Goal: Use online tool/utility: Utilize a website feature to perform a specific function

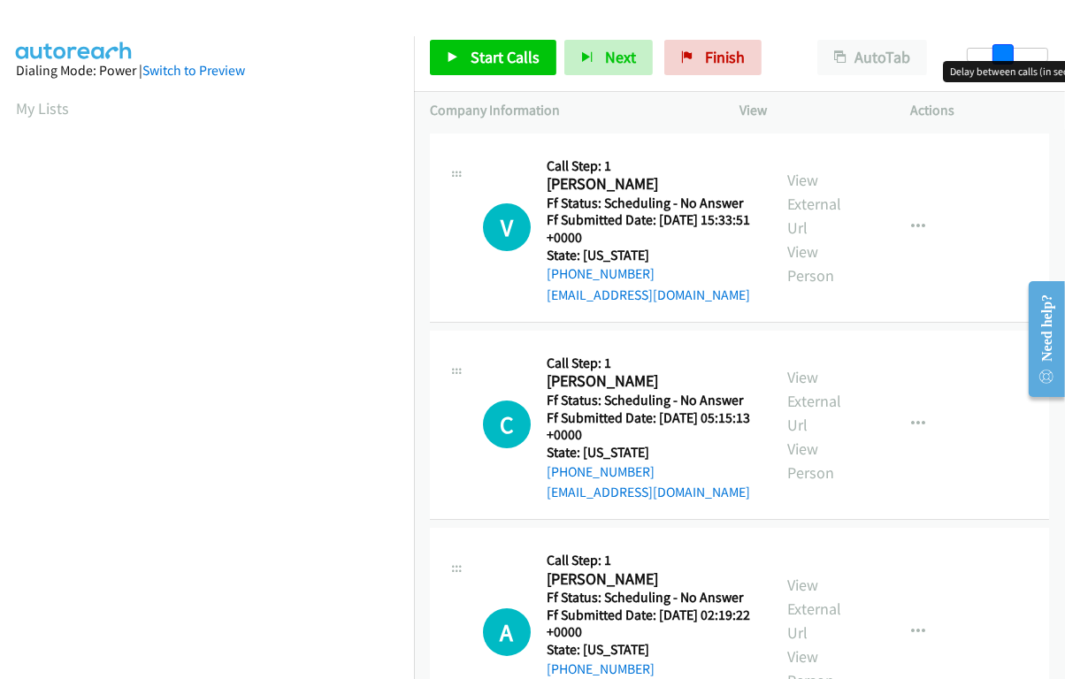
drag, startPoint x: 982, startPoint y: 61, endPoint x: 997, endPoint y: 66, distance: 15.9
click at [997, 66] on body "Start Calls Pause Next Finish Paused AutoTab AutoTab 13 Company Information Inf…" at bounding box center [532, 42] width 1065 height 84
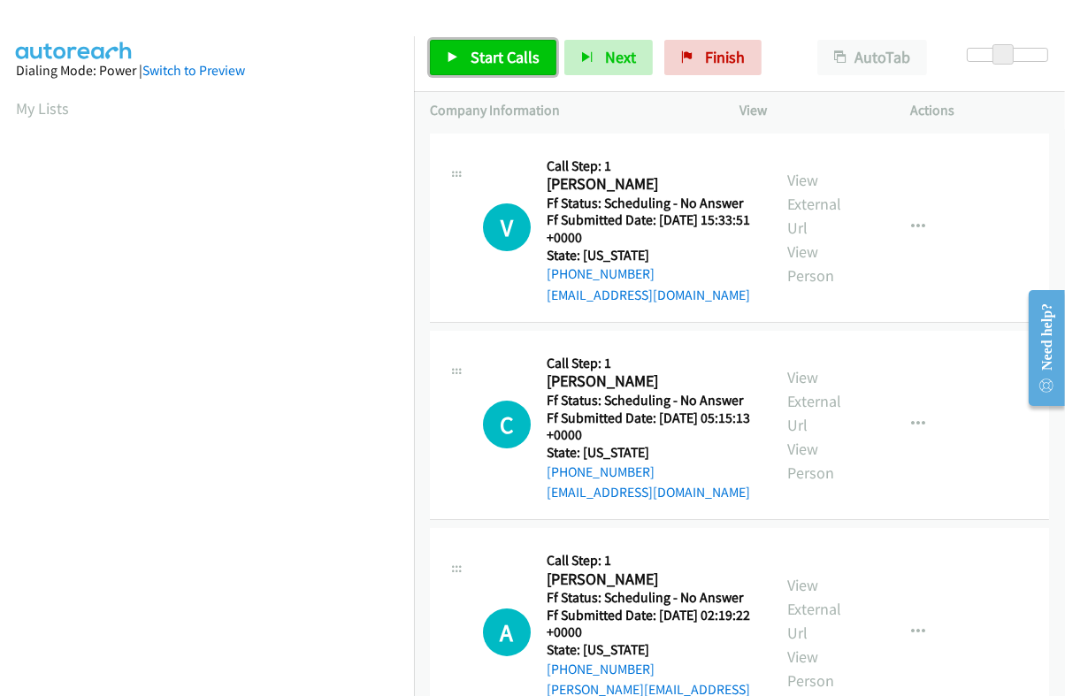
click at [493, 70] on link "Start Calls" at bounding box center [493, 57] width 126 height 35
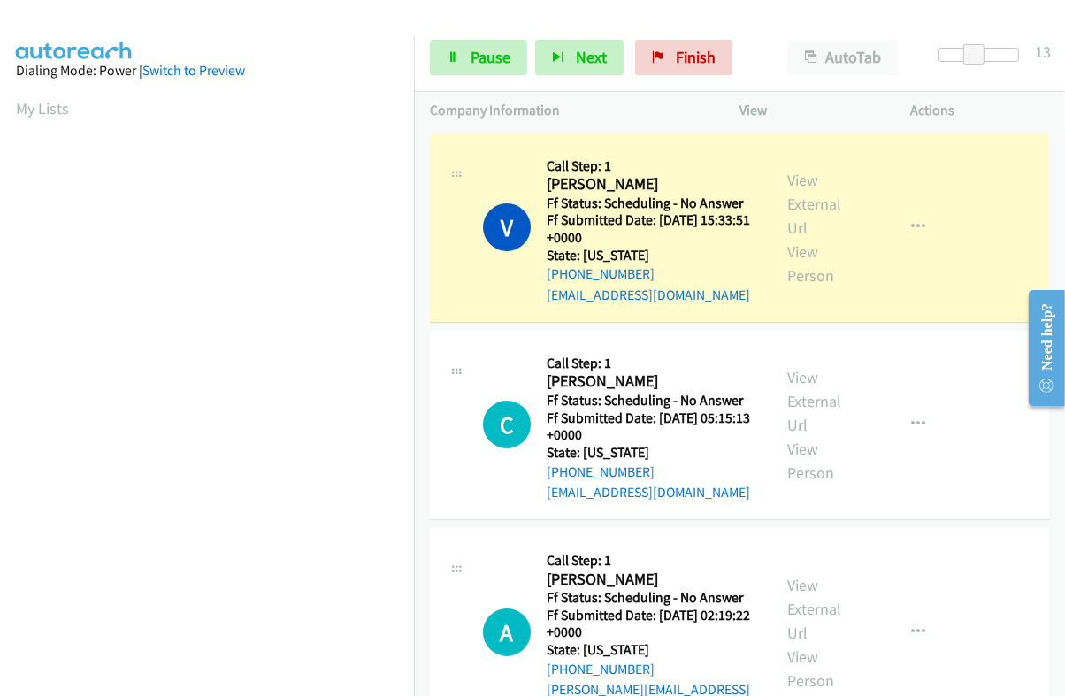
scroll to position [300, 0]
click at [806, 196] on link "View External Url" at bounding box center [814, 204] width 54 height 68
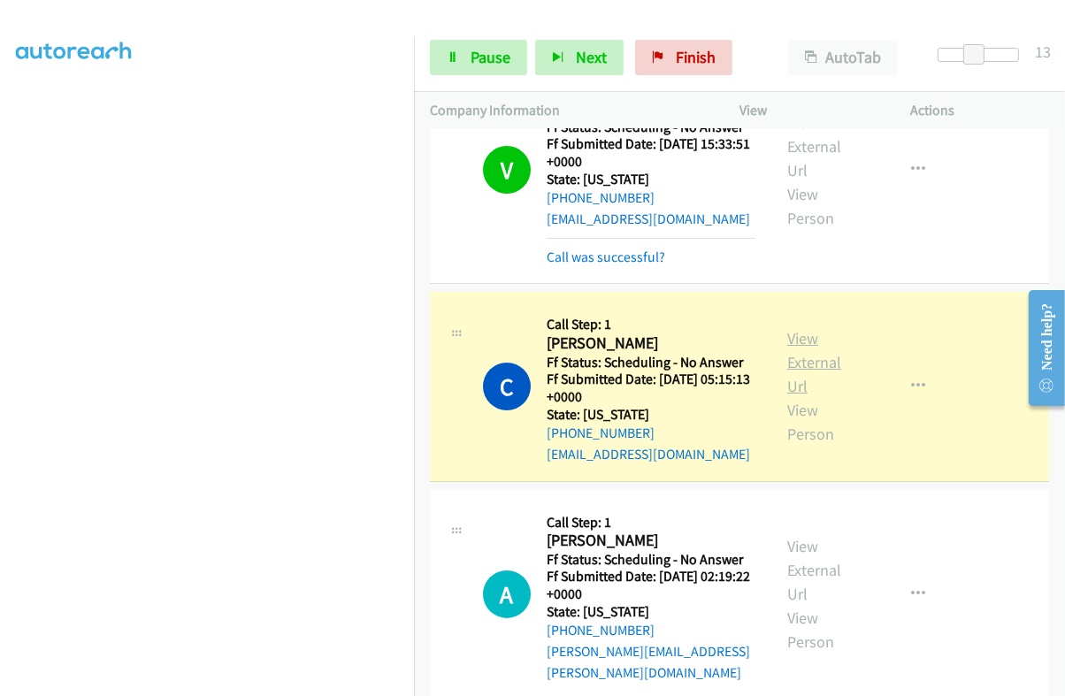
scroll to position [110, 0]
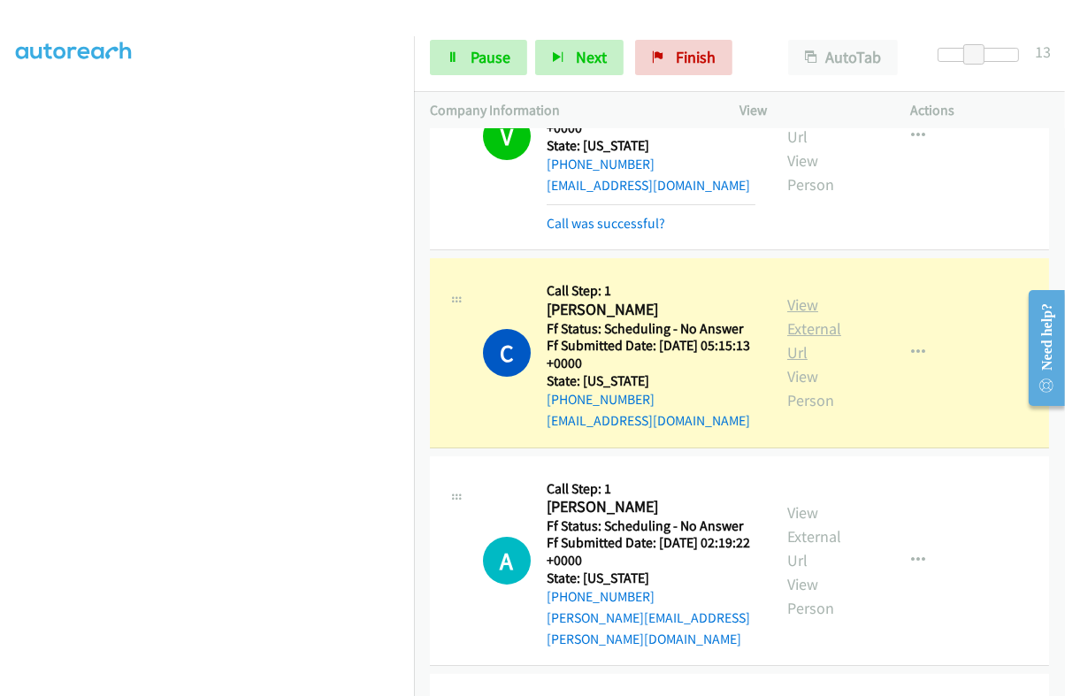
click at [802, 327] on link "View External Url" at bounding box center [814, 328] width 54 height 68
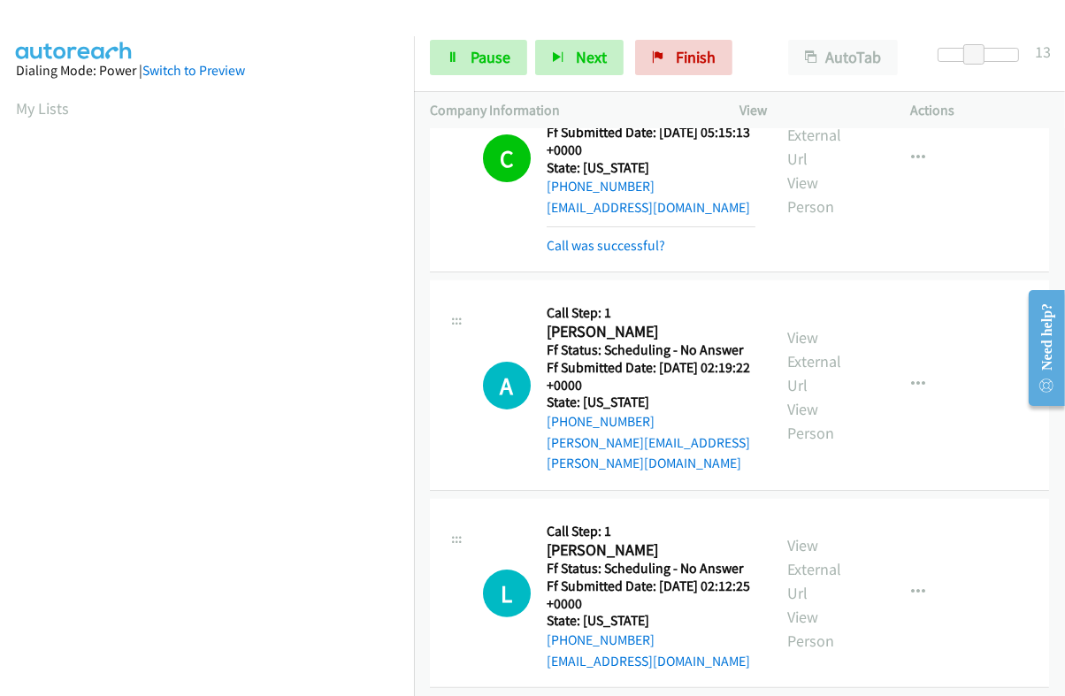
scroll to position [332, 0]
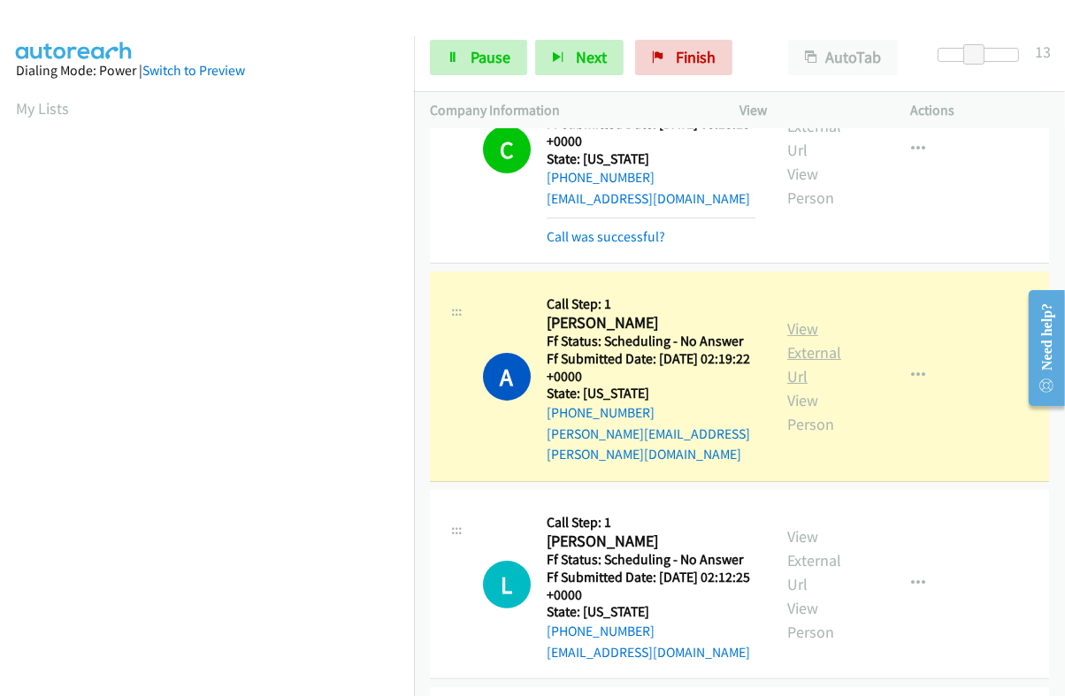
click at [796, 318] on link "View External Url" at bounding box center [814, 352] width 54 height 68
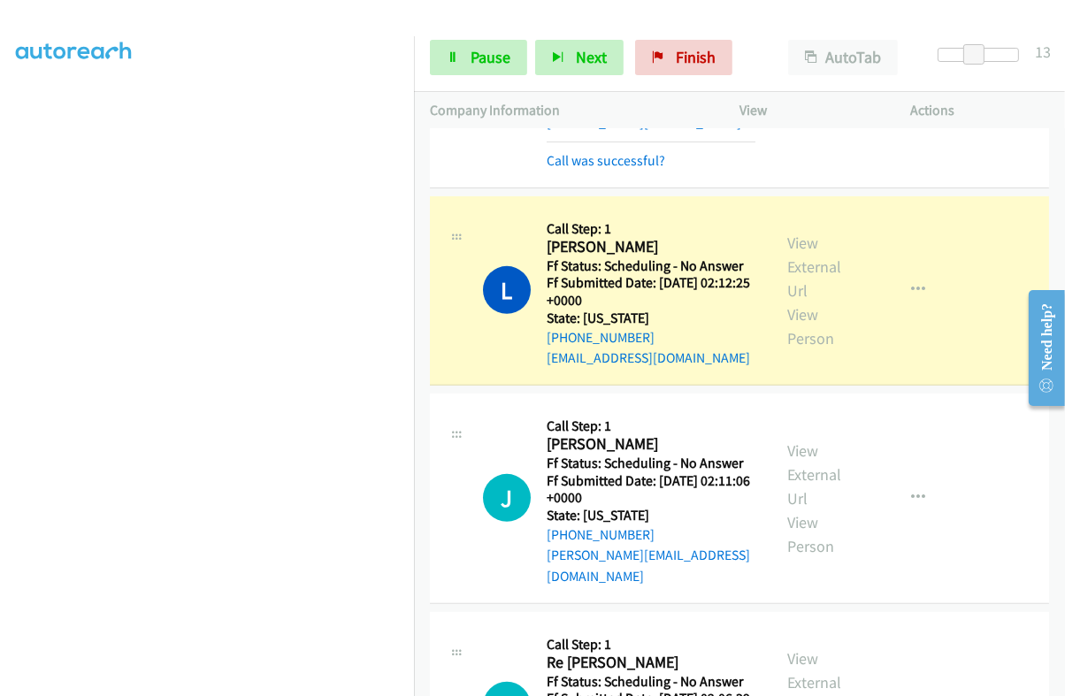
scroll to position [300, 0]
click at [805, 245] on link "View External Url" at bounding box center [814, 267] width 54 height 68
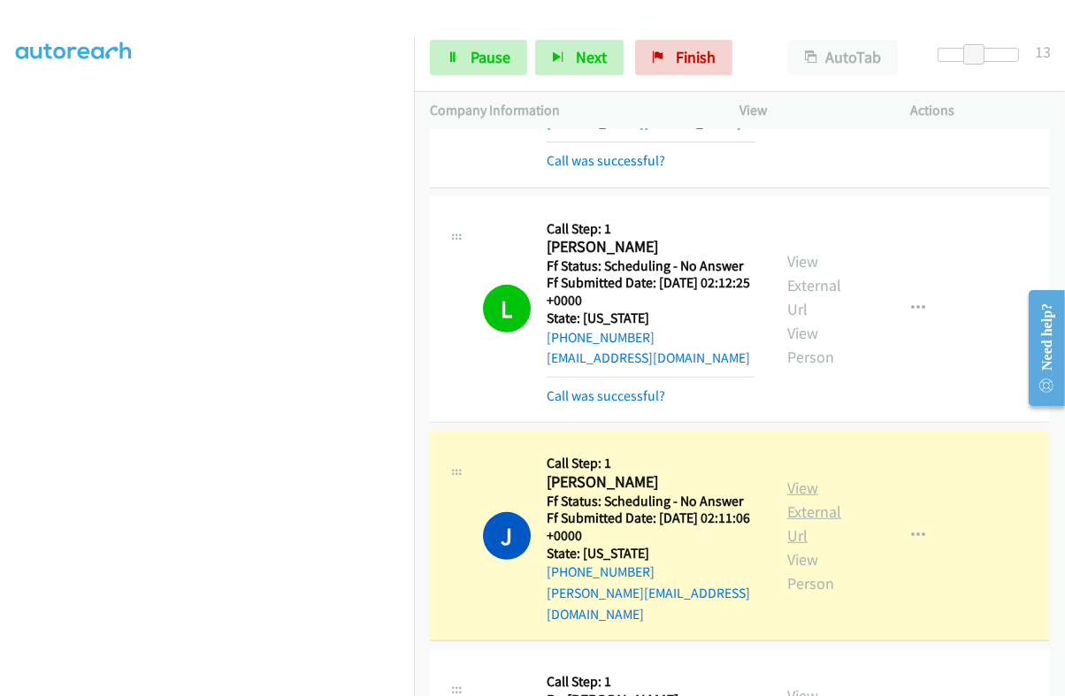
click at [805, 479] on link "View External Url" at bounding box center [814, 512] width 54 height 68
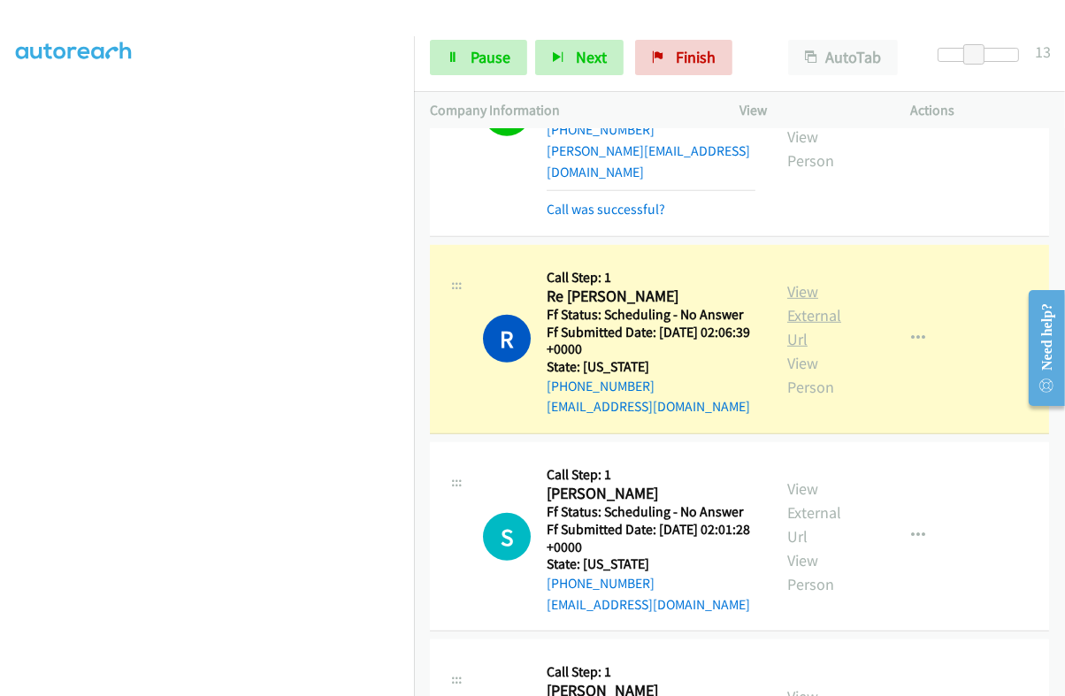
click at [794, 281] on link "View External Url" at bounding box center [814, 315] width 54 height 68
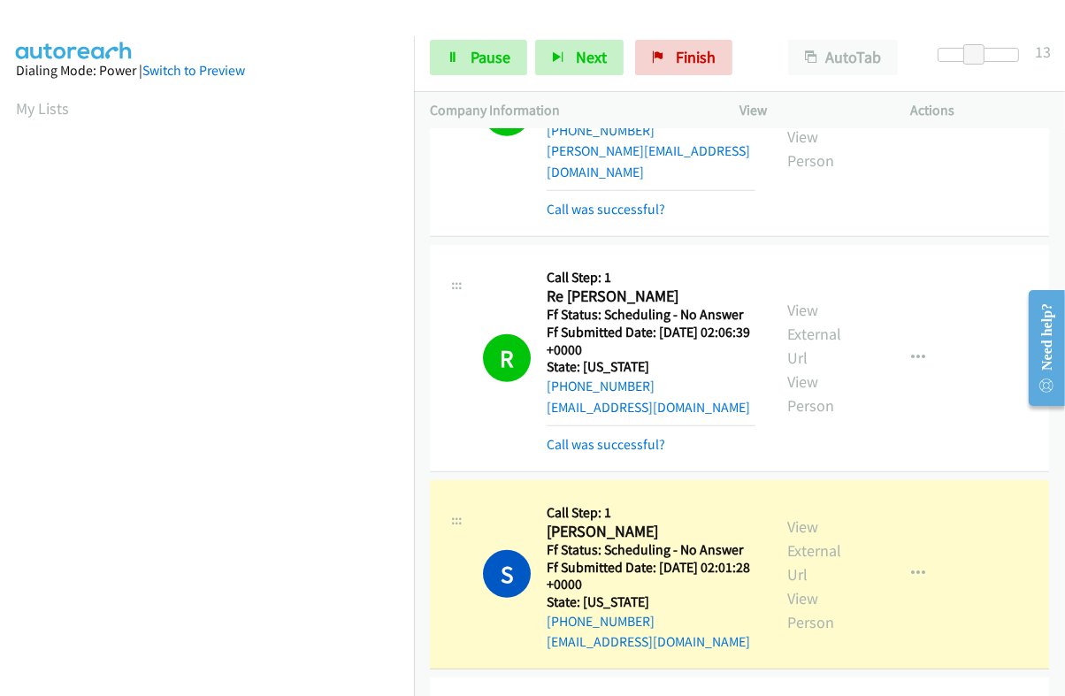
scroll to position [301, 0]
click at [792, 516] on link "View External Url" at bounding box center [814, 550] width 54 height 68
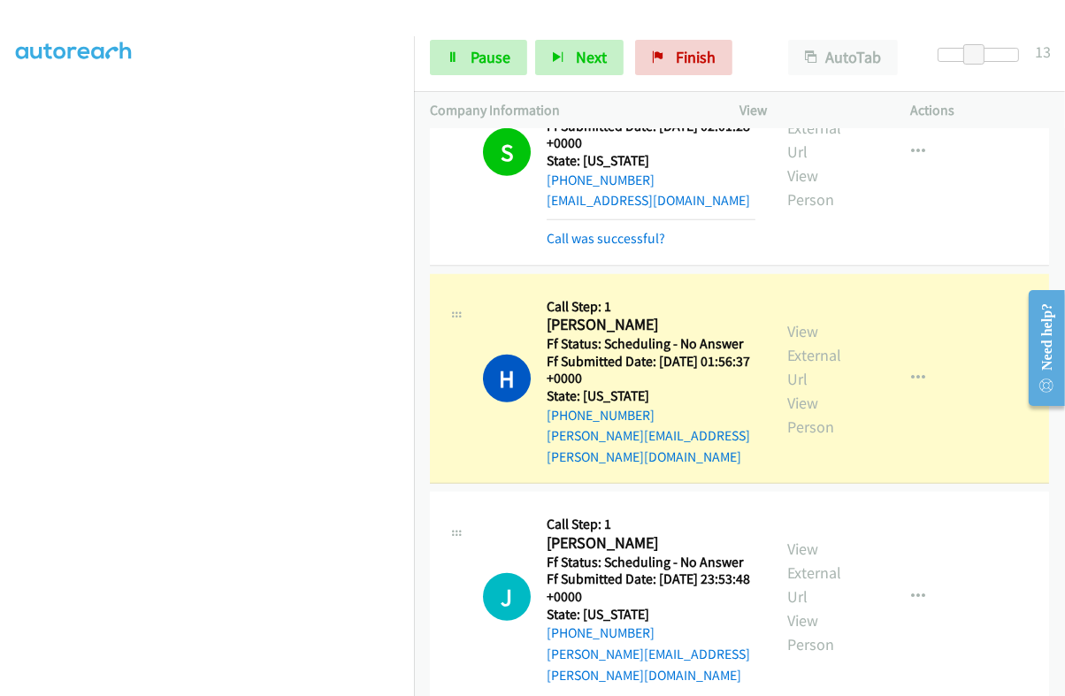
scroll to position [0, 0]
click at [803, 321] on link "View External Url" at bounding box center [814, 355] width 54 height 68
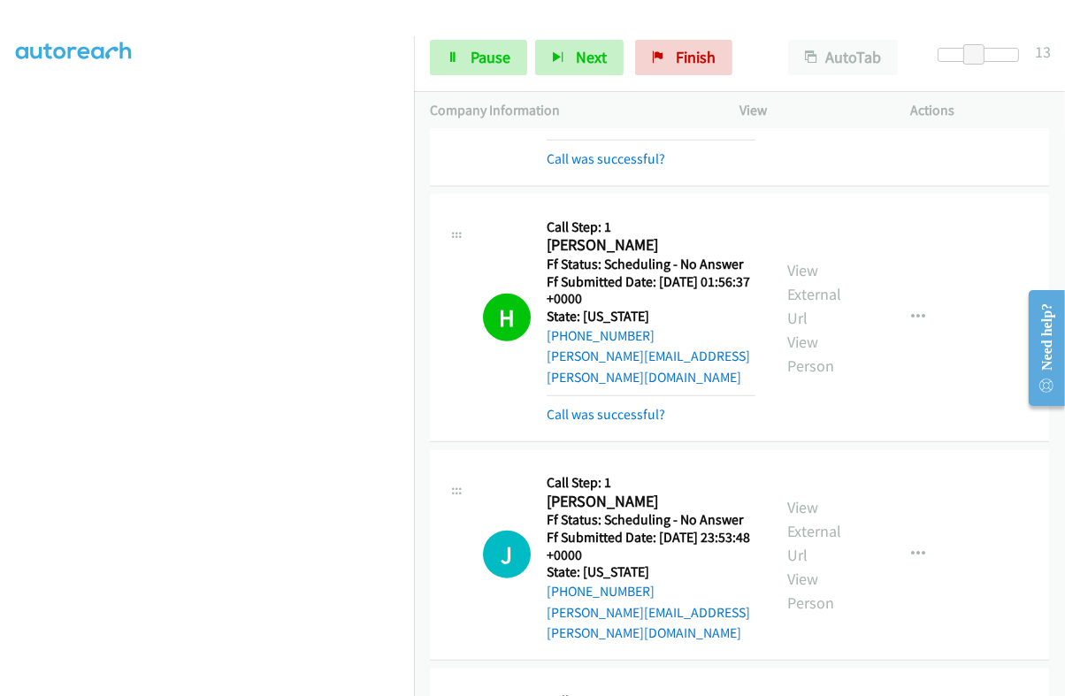
scroll to position [1657, 0]
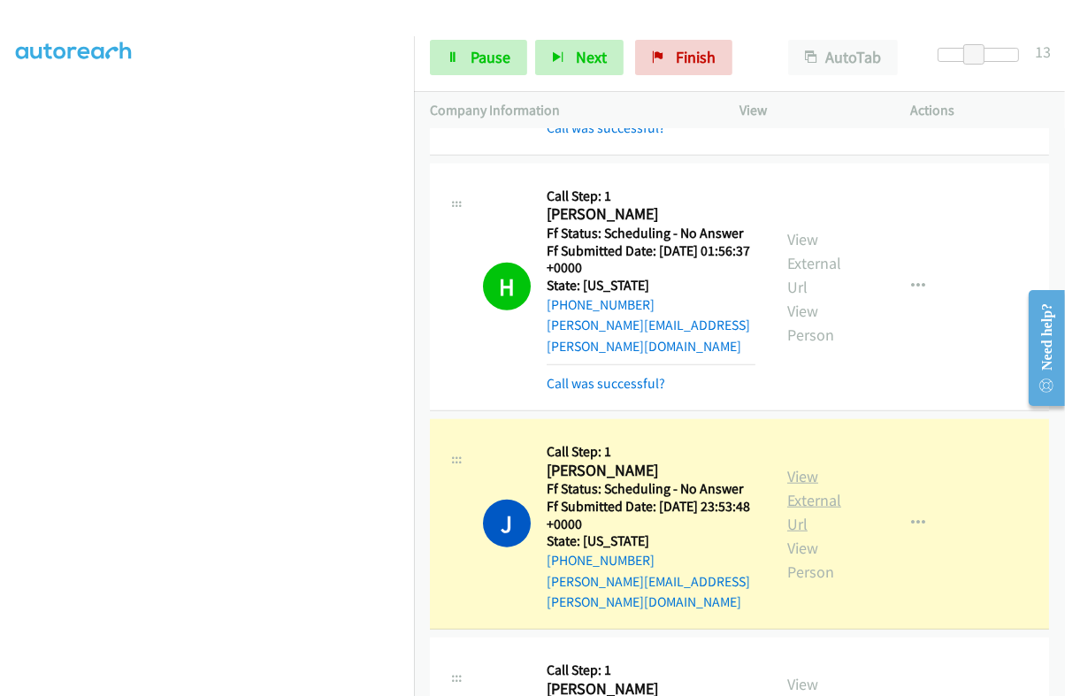
click at [810, 466] on link "View External Url" at bounding box center [814, 500] width 54 height 68
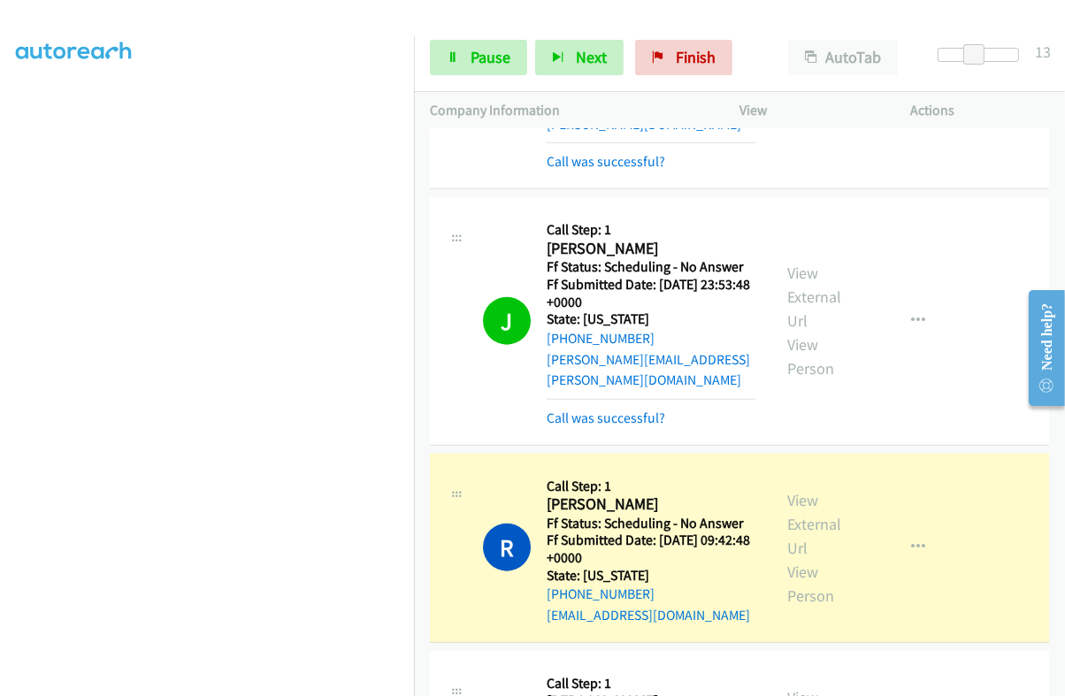
scroll to position [301, 0]
click at [806, 490] on link "View External Url" at bounding box center [814, 524] width 54 height 68
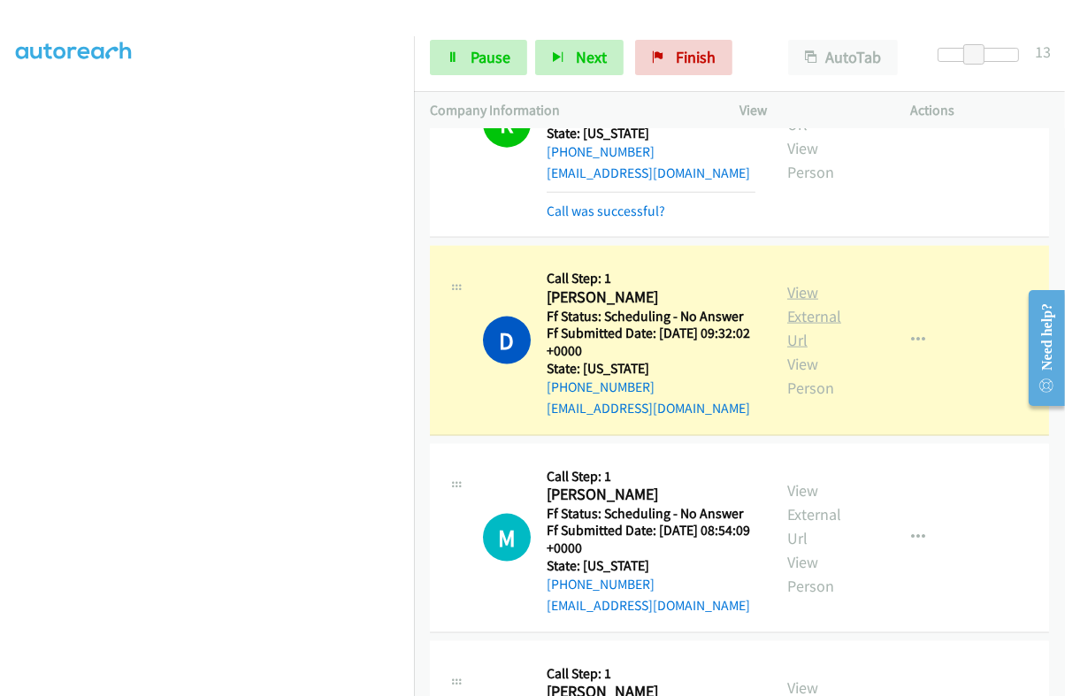
click at [812, 282] on link "View External Url" at bounding box center [814, 316] width 54 height 68
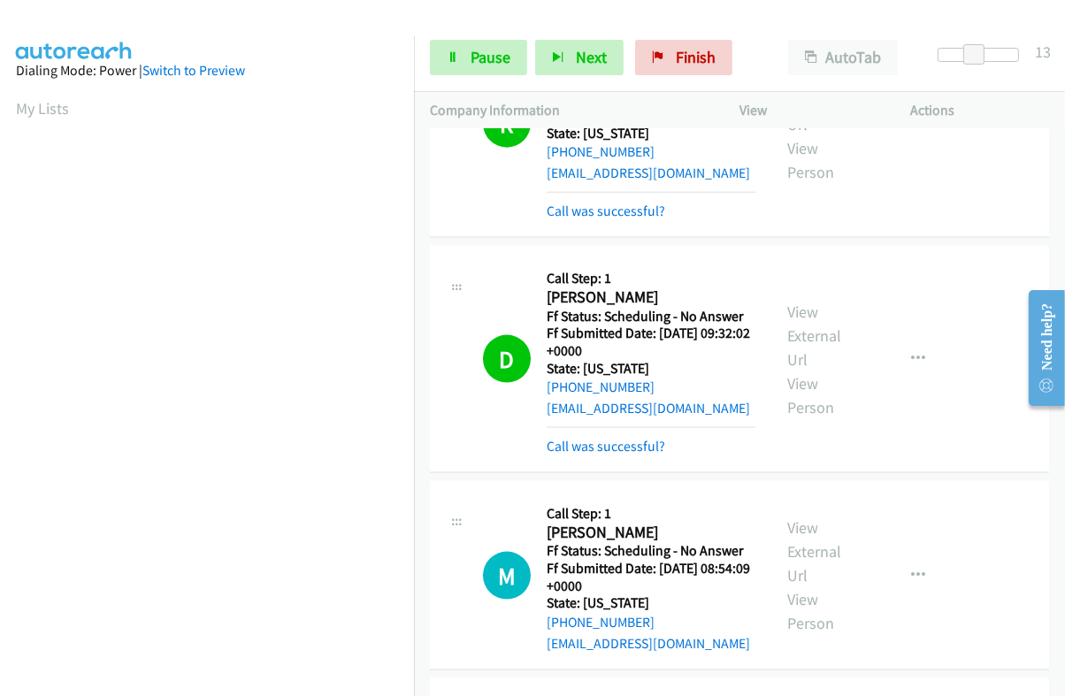
scroll to position [2432, 0]
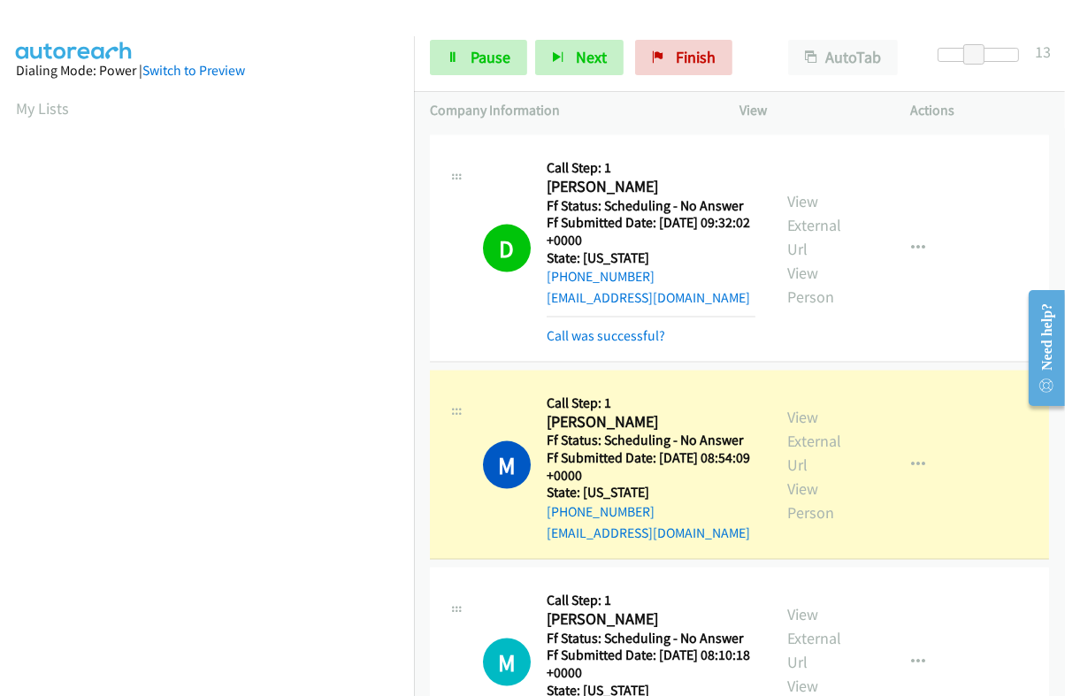
click at [805, 405] on div "View External Url View Person" at bounding box center [824, 464] width 75 height 119
click at [799, 407] on link "View External Url" at bounding box center [814, 441] width 54 height 68
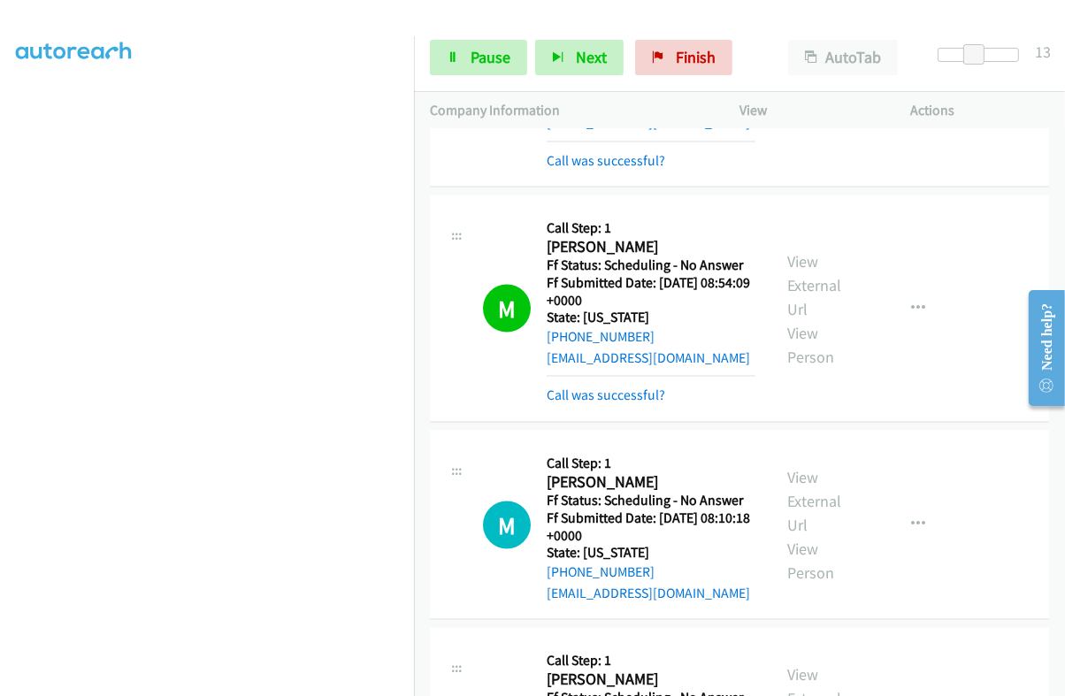
scroll to position [2653, 0]
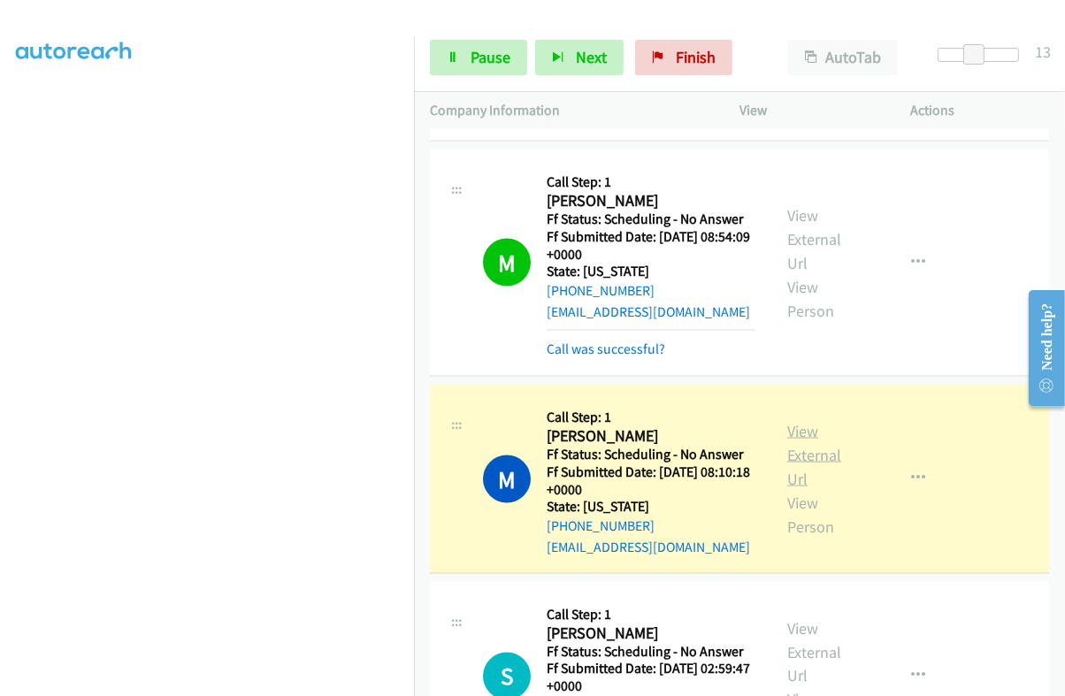
click at [800, 421] on link "View External Url" at bounding box center [814, 455] width 54 height 68
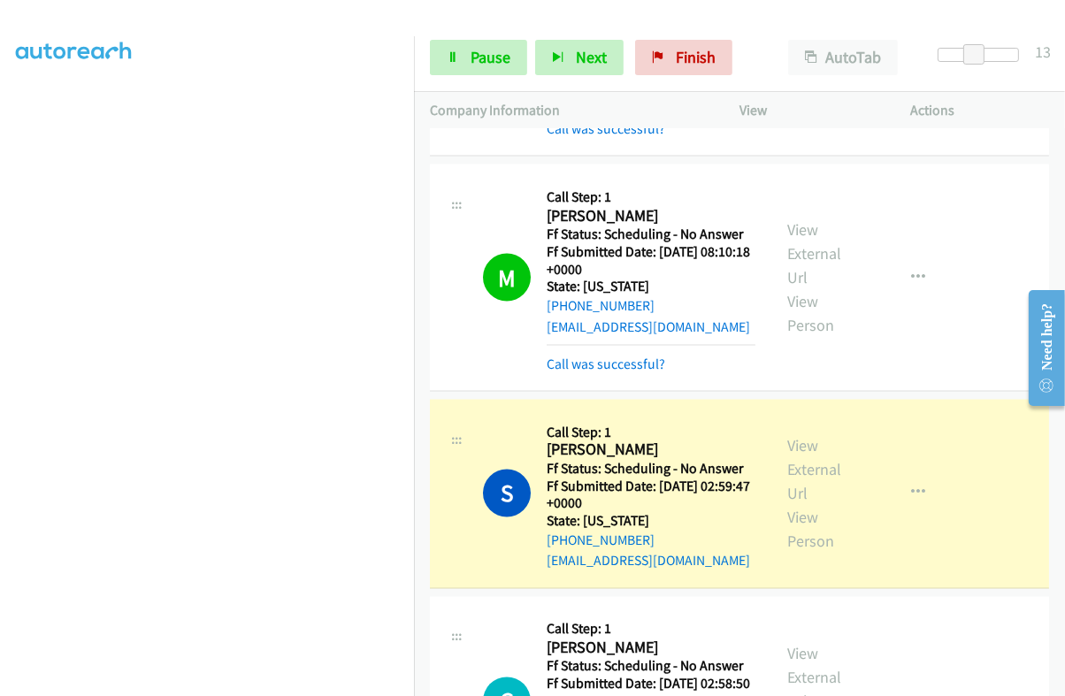
scroll to position [301, 0]
click at [795, 436] on link "View External Url" at bounding box center [814, 470] width 54 height 68
click at [911, 486] on icon "button" at bounding box center [918, 493] width 14 height 14
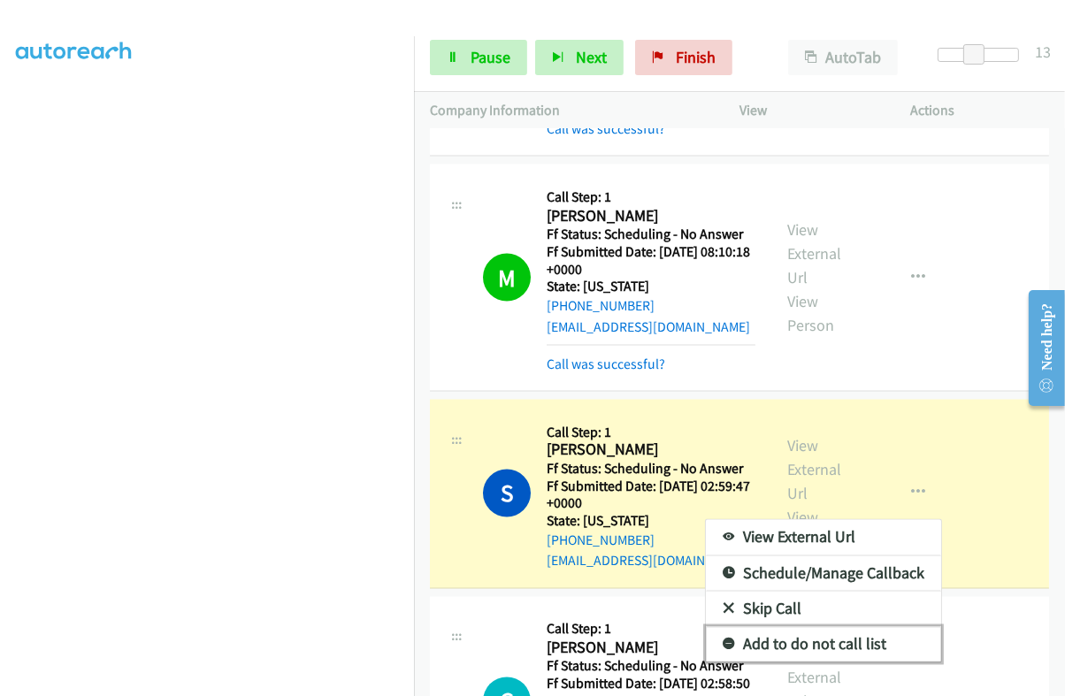
click at [790, 627] on link "Add to do not call list" at bounding box center [823, 644] width 235 height 35
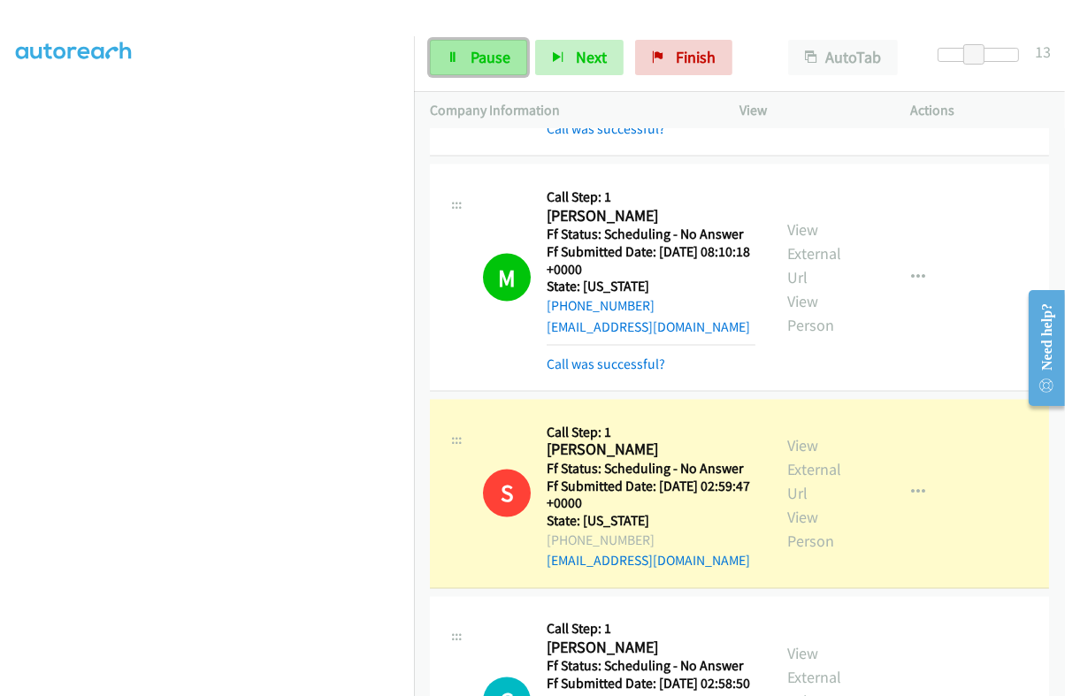
click at [503, 50] on span "Pause" at bounding box center [490, 57] width 40 height 20
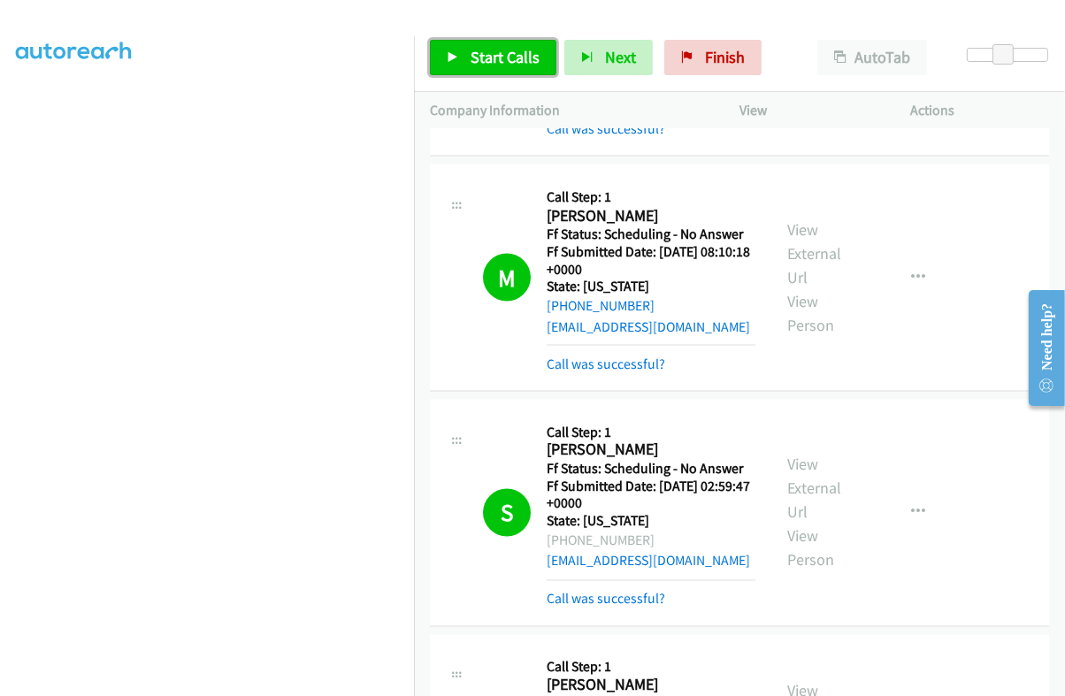
click at [515, 49] on span "Start Calls" at bounding box center [504, 57] width 69 height 20
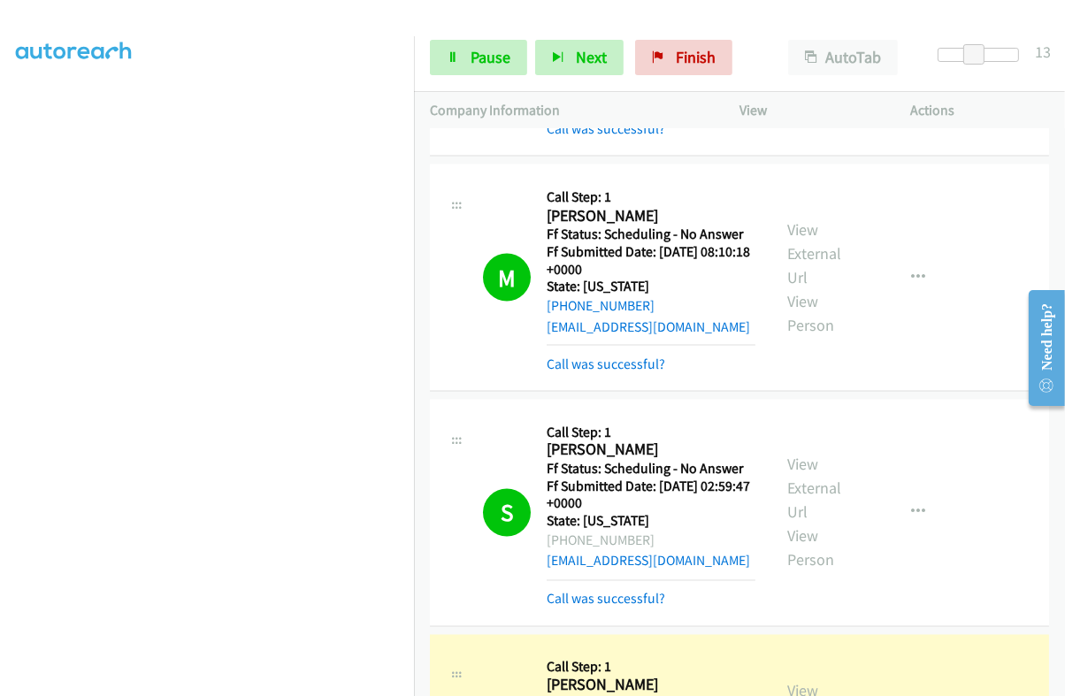
scroll to position [0, 0]
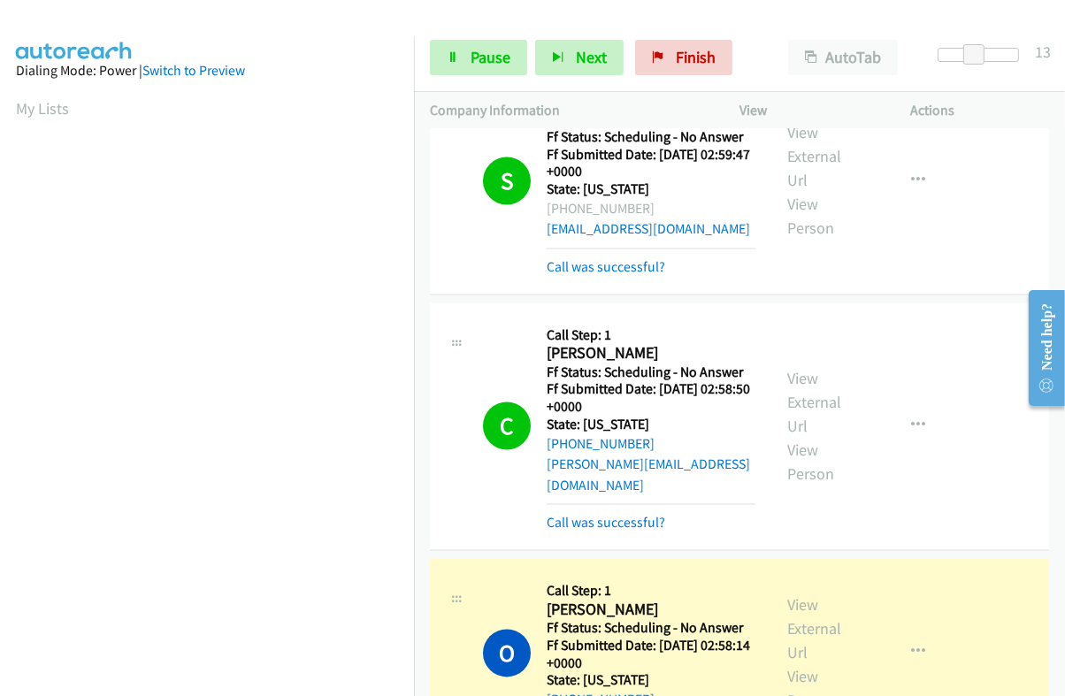
scroll to position [301, 0]
click at [810, 595] on link "View External Url" at bounding box center [814, 629] width 54 height 68
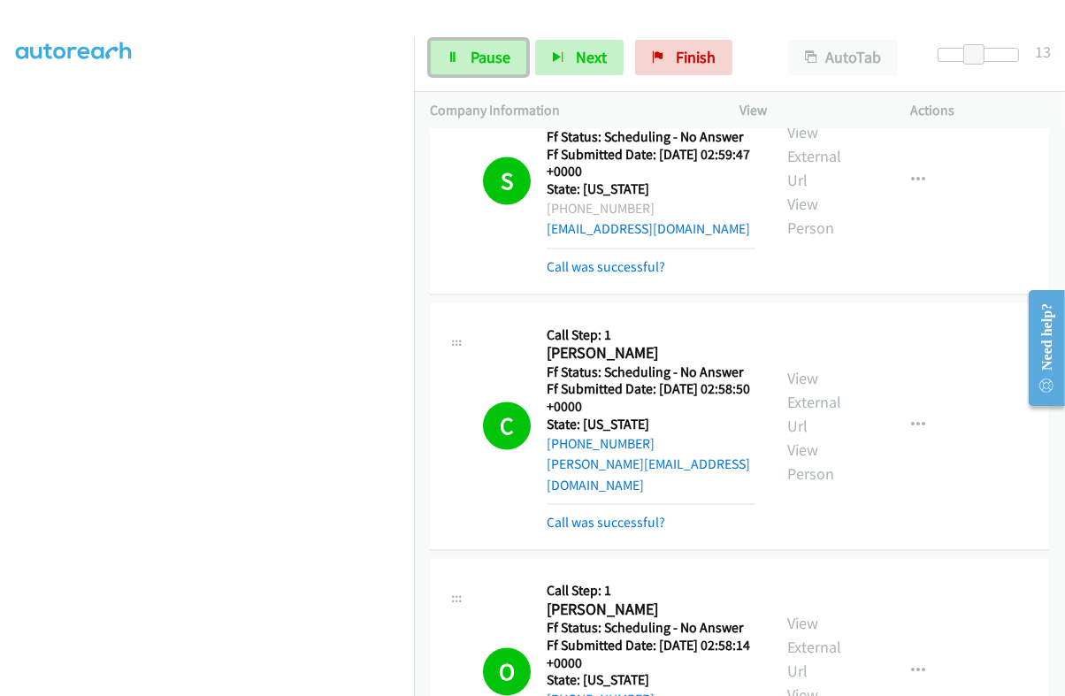
drag, startPoint x: 472, startPoint y: 59, endPoint x: 525, endPoint y: 127, distance: 86.3
click at [472, 59] on span "Pause" at bounding box center [490, 57] width 40 height 20
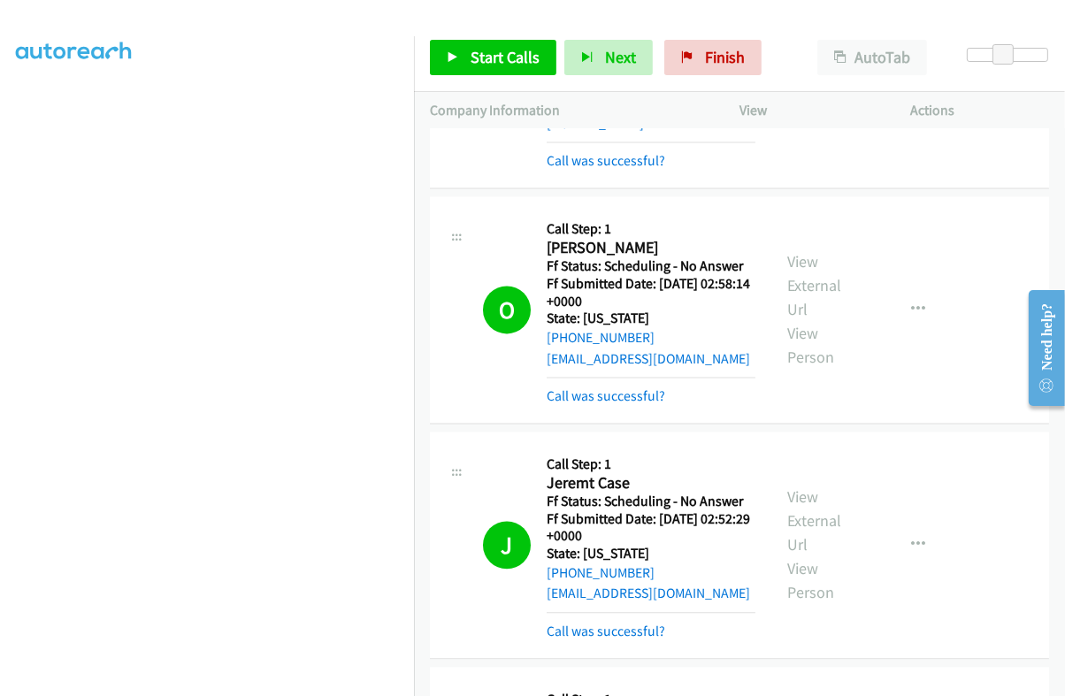
scroll to position [3648, 0]
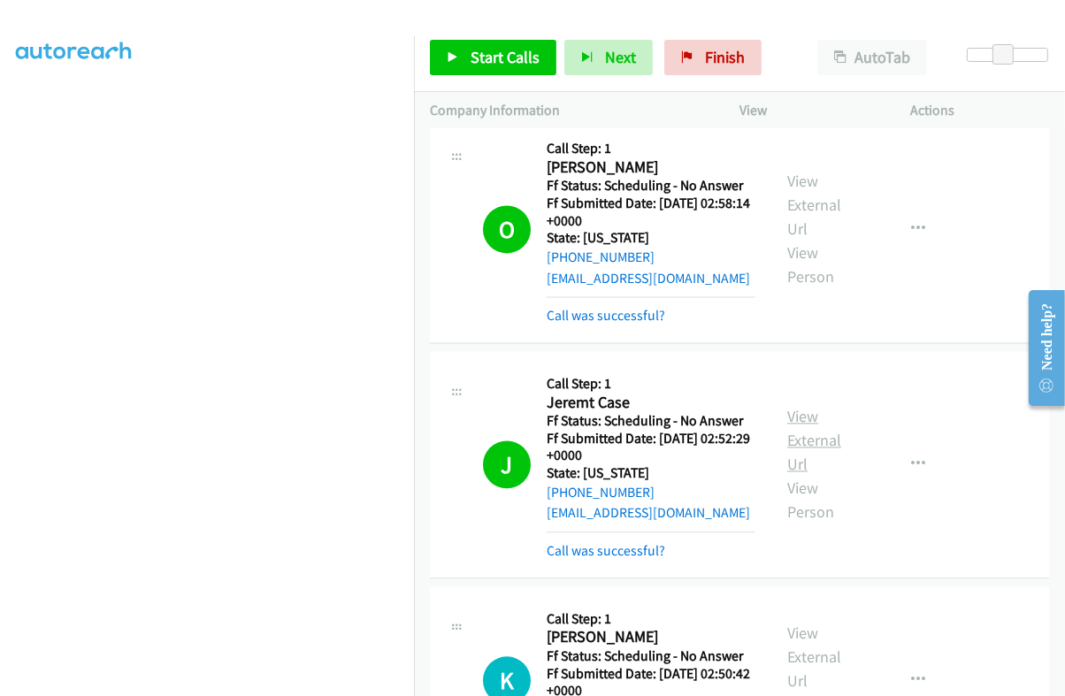
click at [801, 406] on link "View External Url" at bounding box center [814, 440] width 54 height 68
drag, startPoint x: 726, startPoint y: 50, endPoint x: 649, endPoint y: 79, distance: 82.3
click at [726, 50] on span "Finish" at bounding box center [725, 57] width 40 height 20
